Goal: Transaction & Acquisition: Purchase product/service

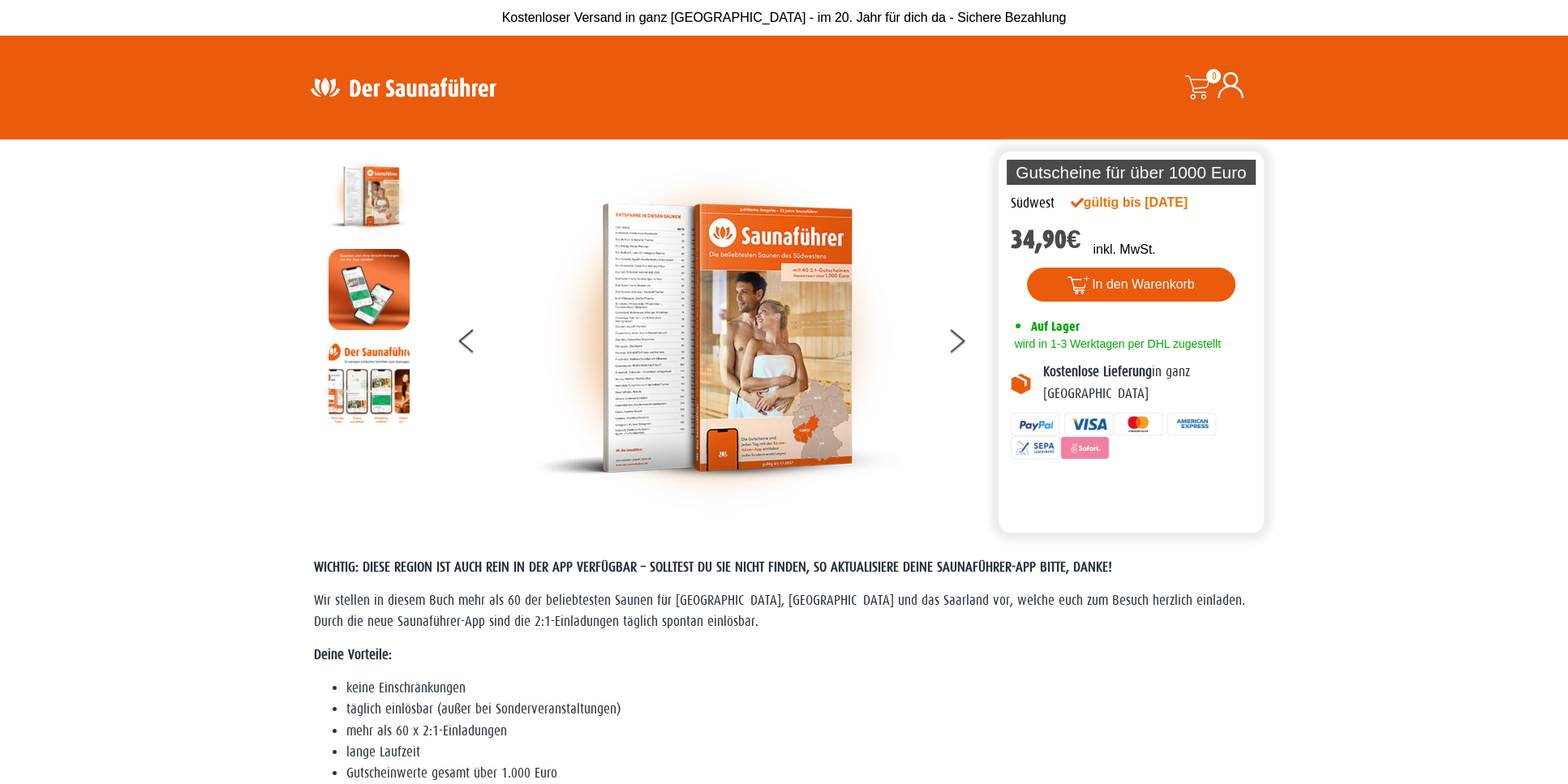
click at [442, 95] on img at bounding box center [403, 87] width 211 height 32
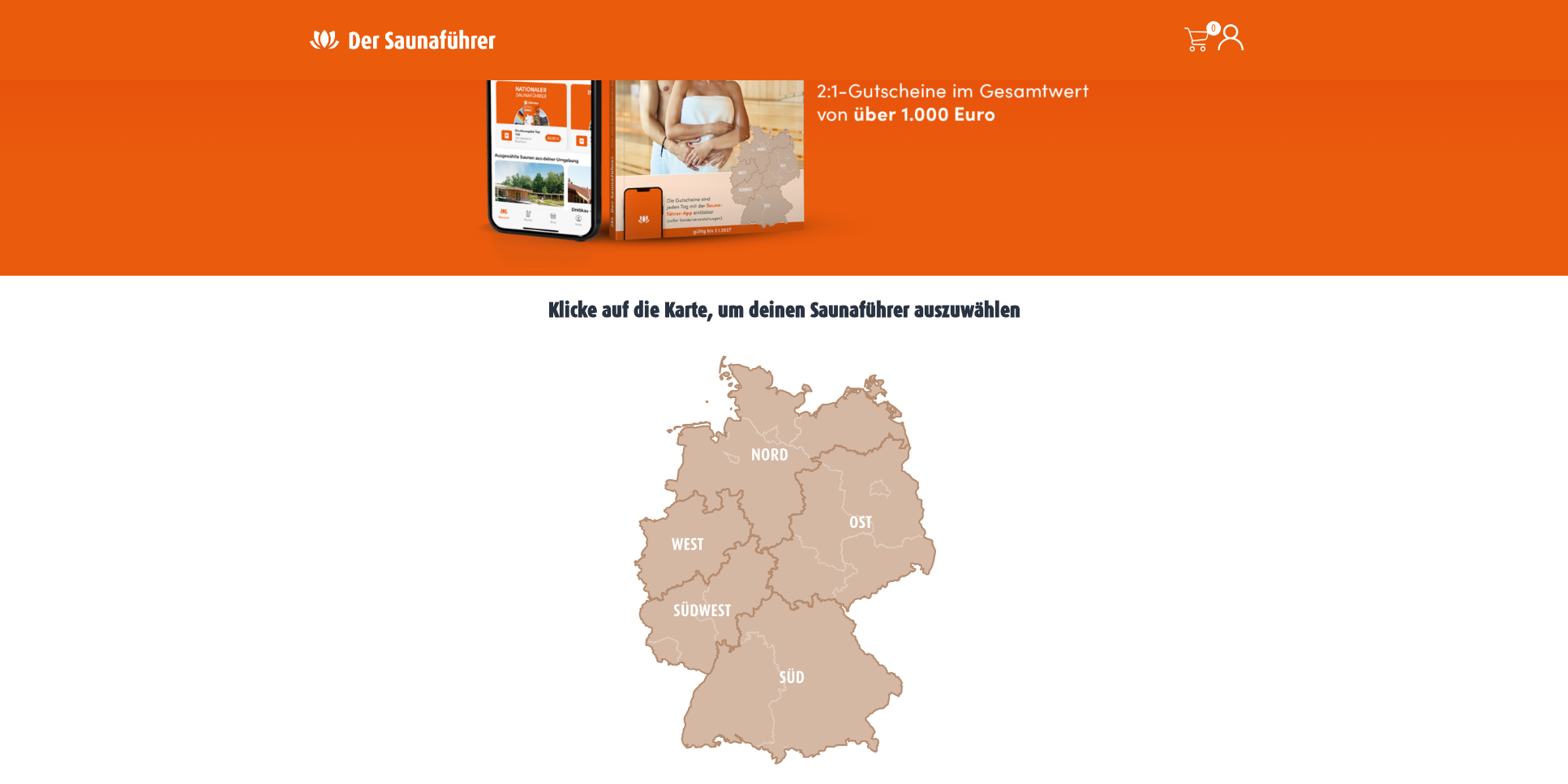
scroll to position [325, 0]
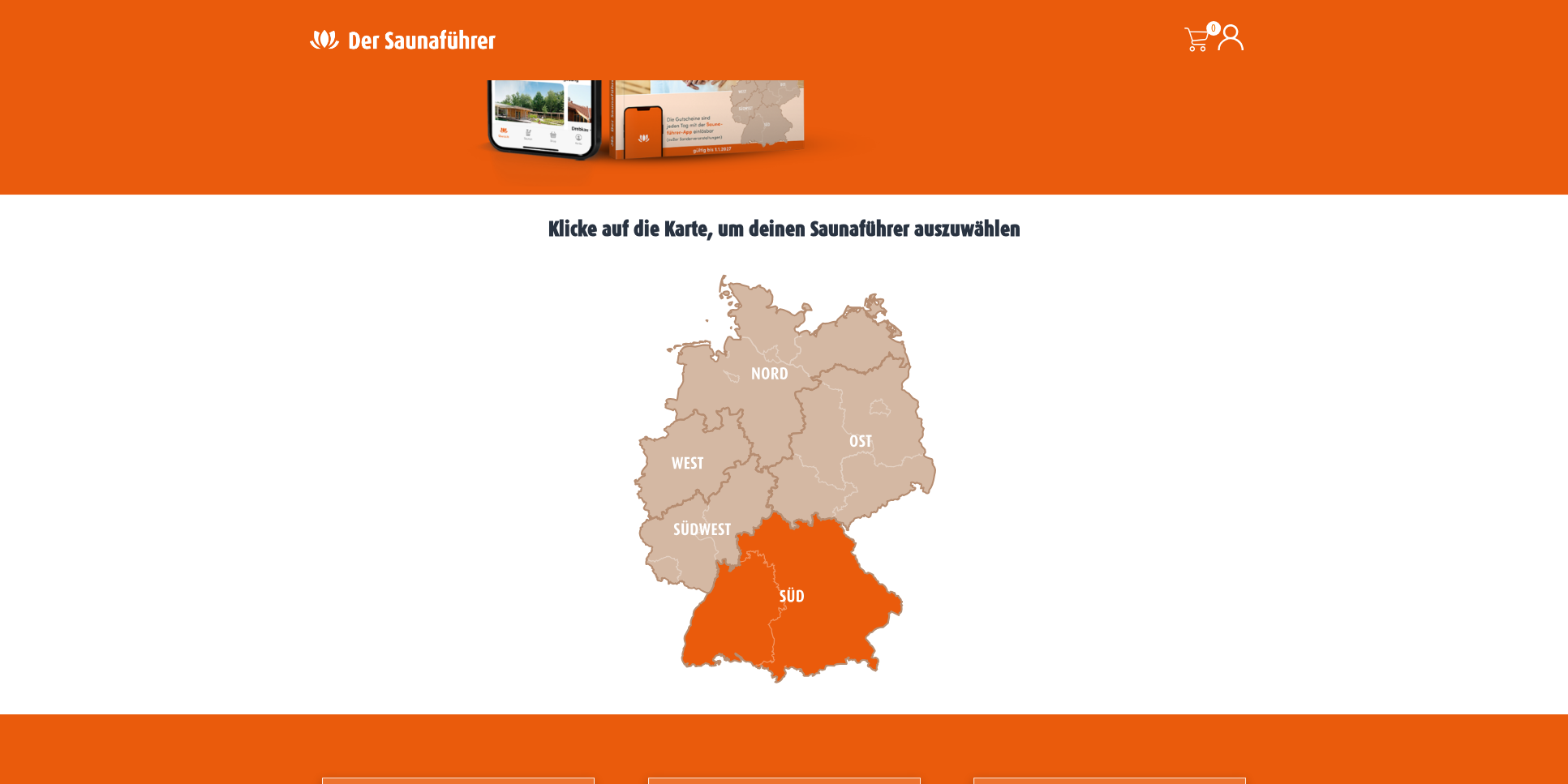
click at [800, 558] on icon at bounding box center [791, 597] width 221 height 172
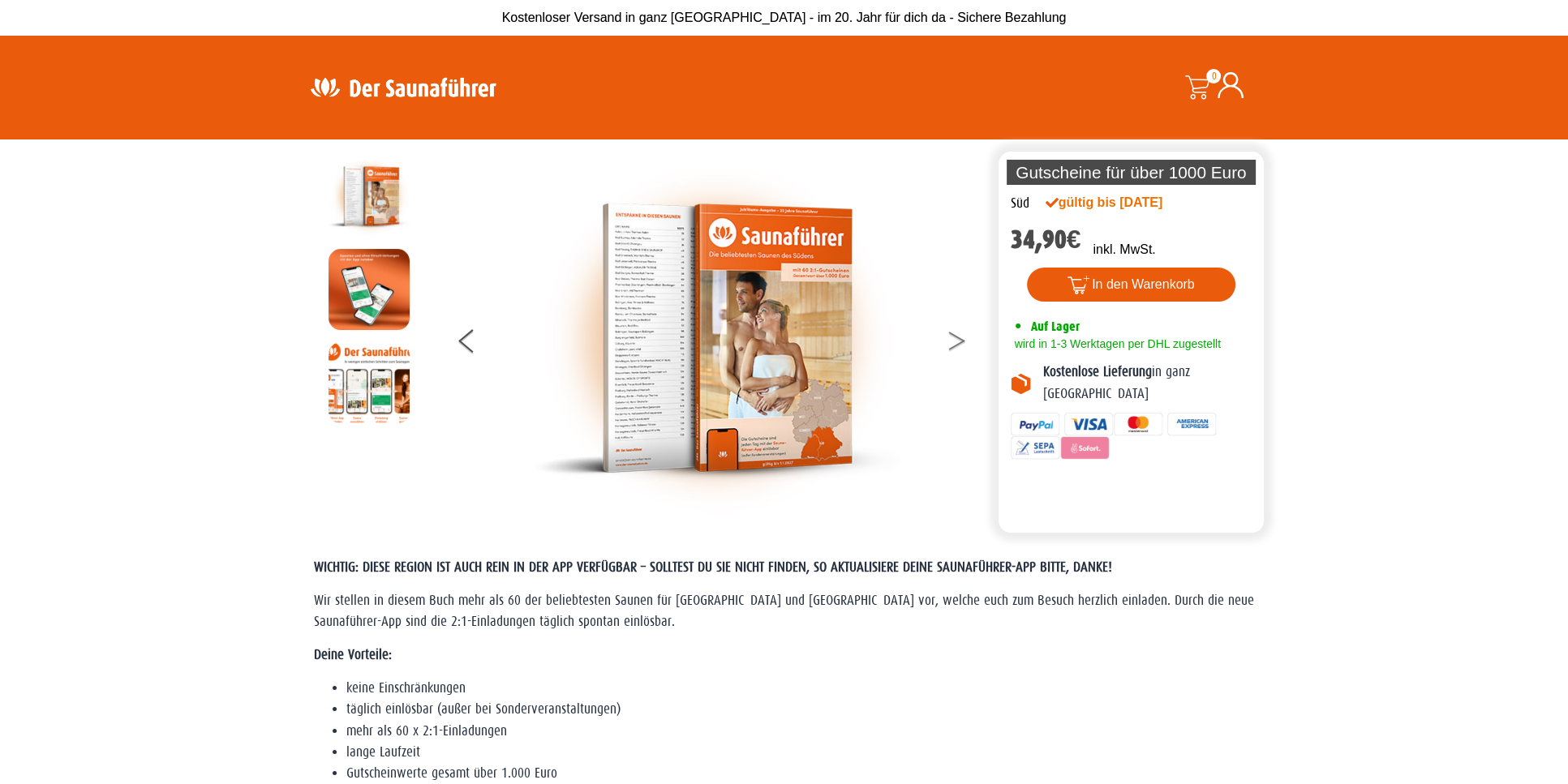
click at [953, 342] on button at bounding box center [966, 344] width 40 height 40
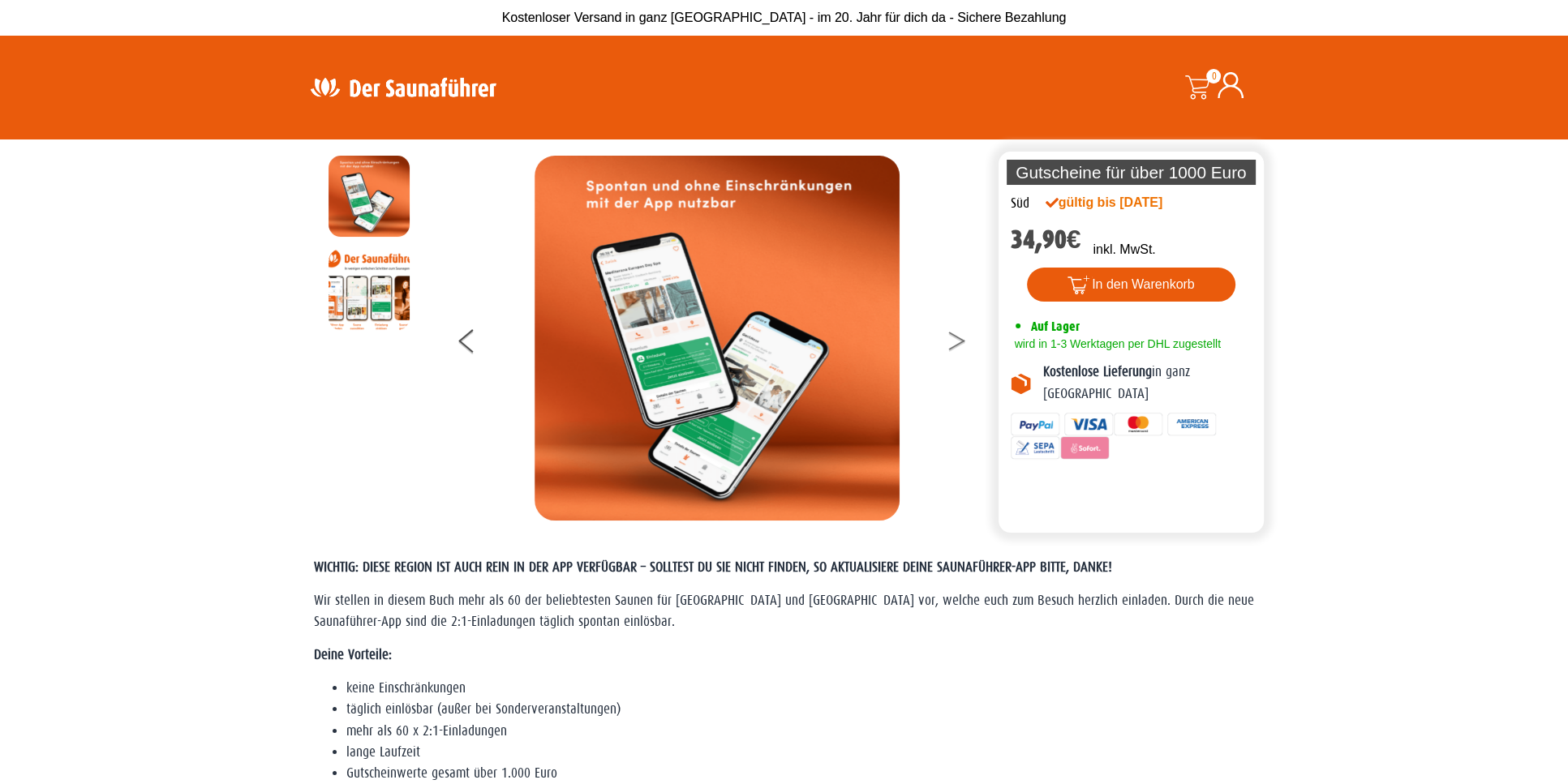
click at [953, 342] on button at bounding box center [966, 344] width 40 height 40
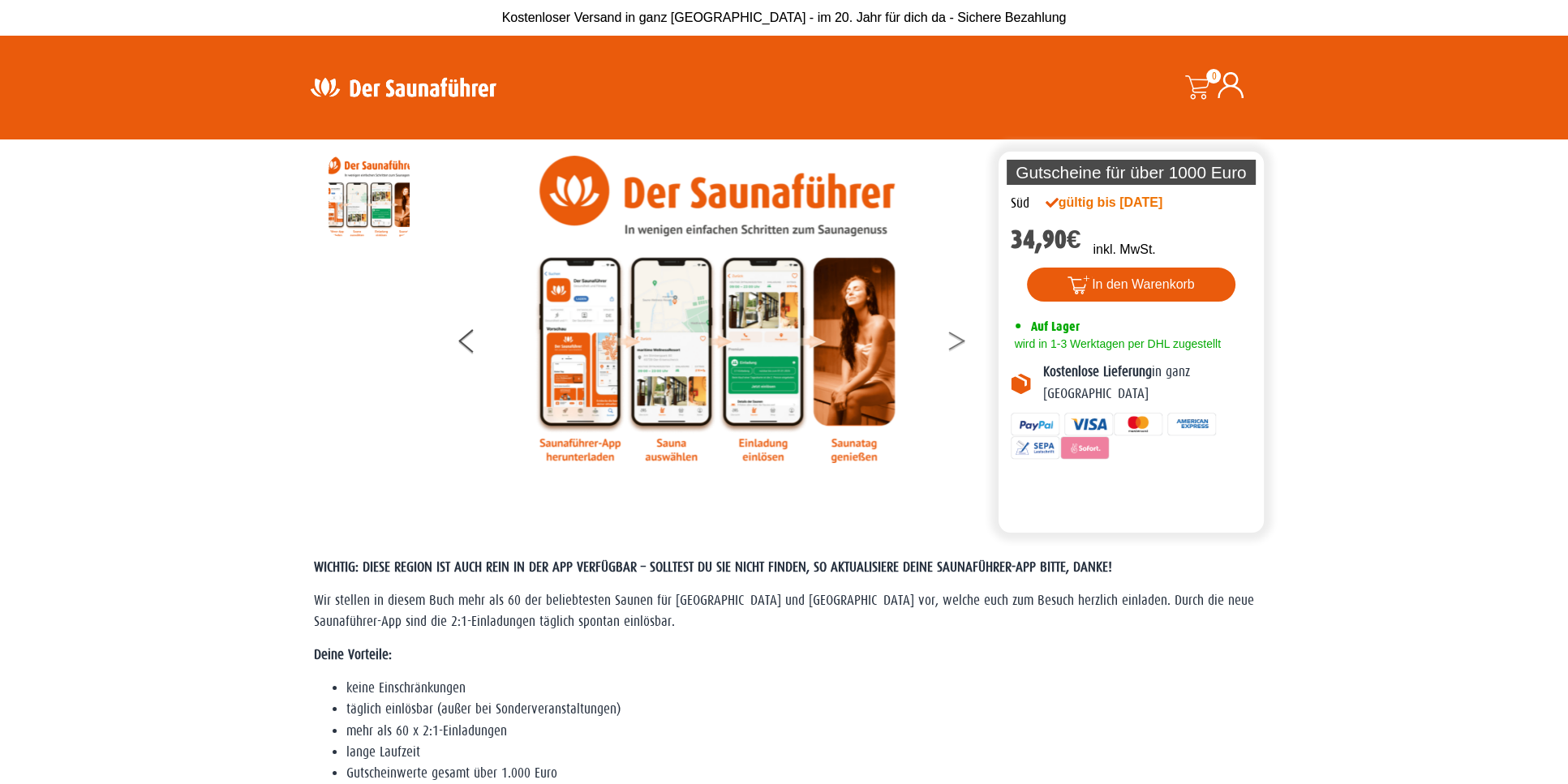
click at [953, 342] on button at bounding box center [966, 344] width 40 height 40
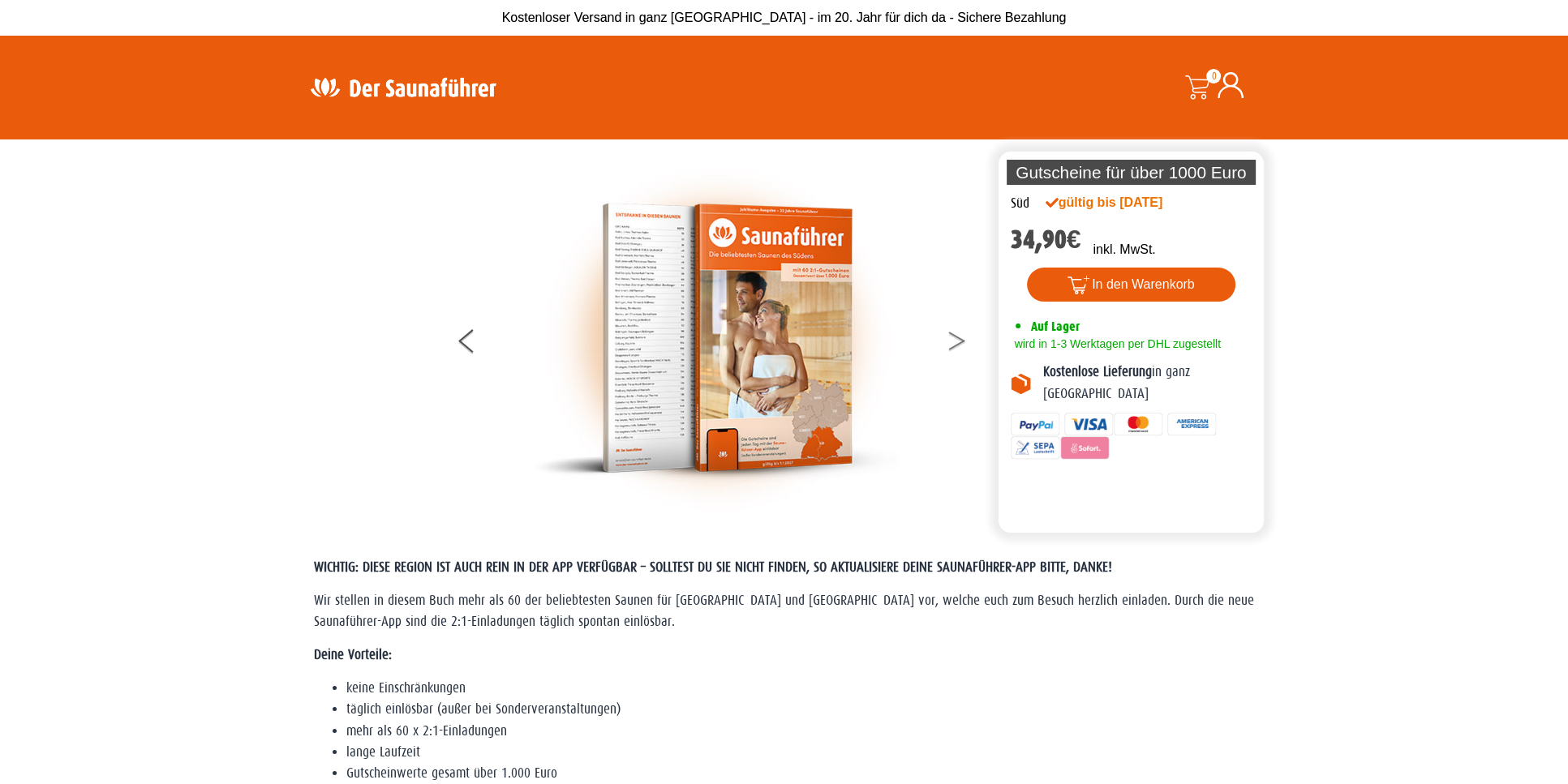
click at [953, 342] on button at bounding box center [966, 344] width 40 height 40
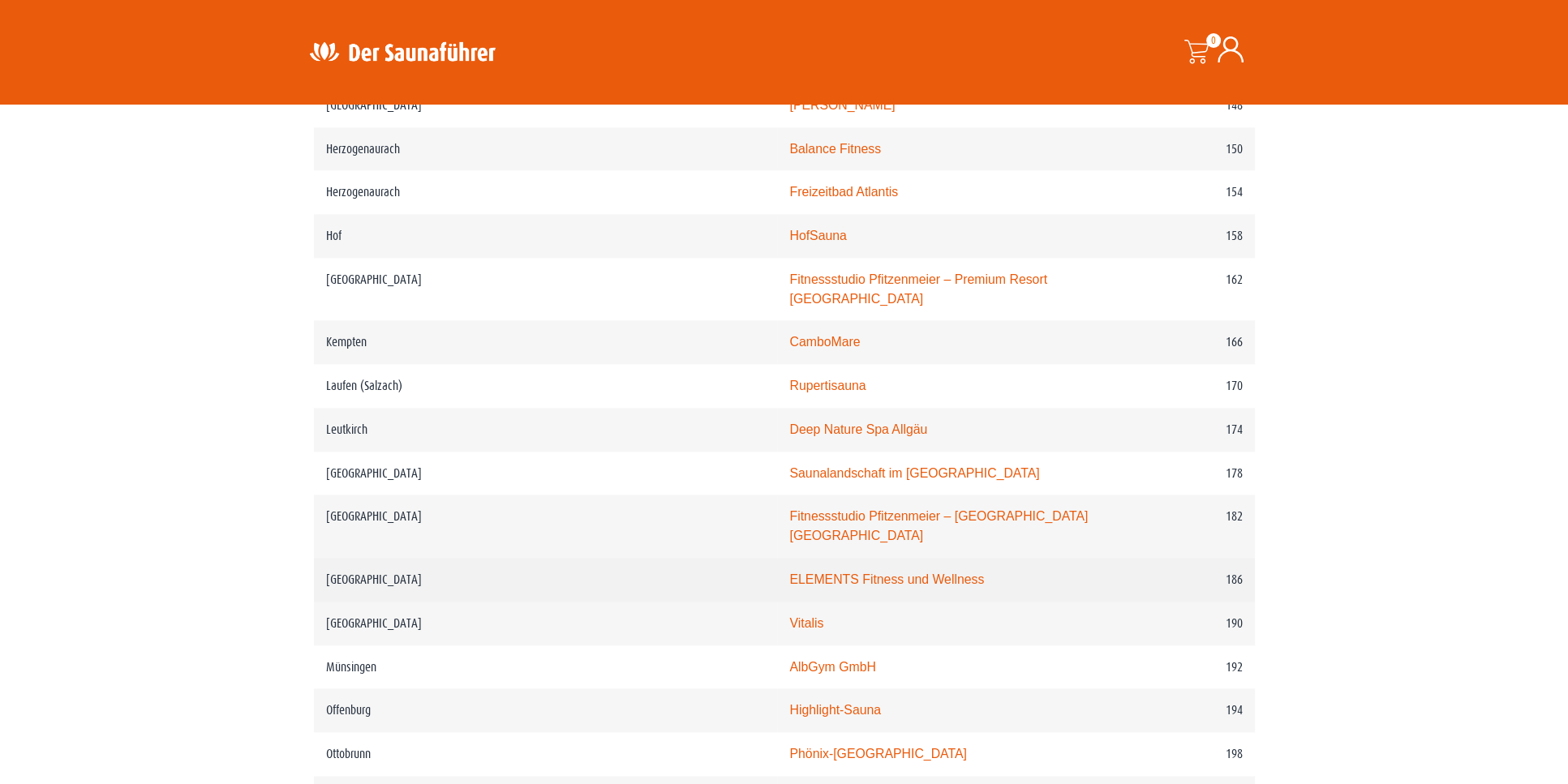
scroll to position [2352, 0]
